Goal: Task Accomplishment & Management: Complete application form

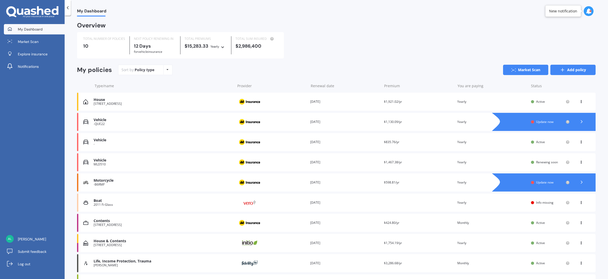
click at [570, 72] on link "Add policy" at bounding box center [572, 70] width 45 height 10
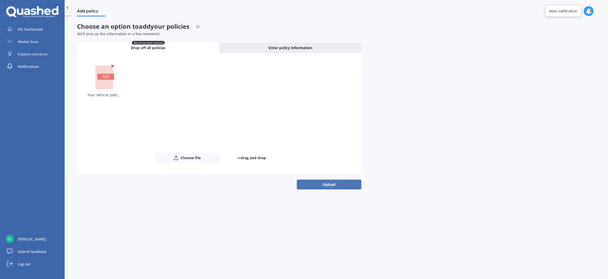
click at [332, 183] on button "Upload" at bounding box center [329, 184] width 65 height 10
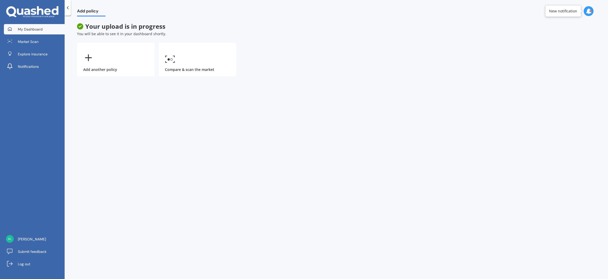
click at [30, 28] on span "My Dashboard" at bounding box center [30, 29] width 25 height 5
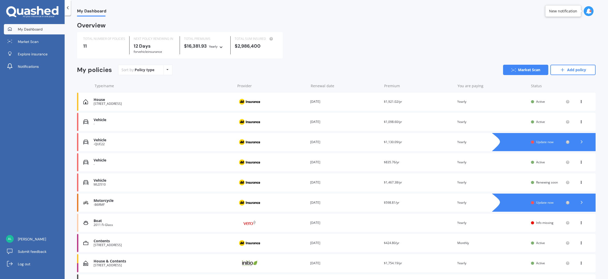
scroll to position [56, 0]
